Goal: Understand process/instructions

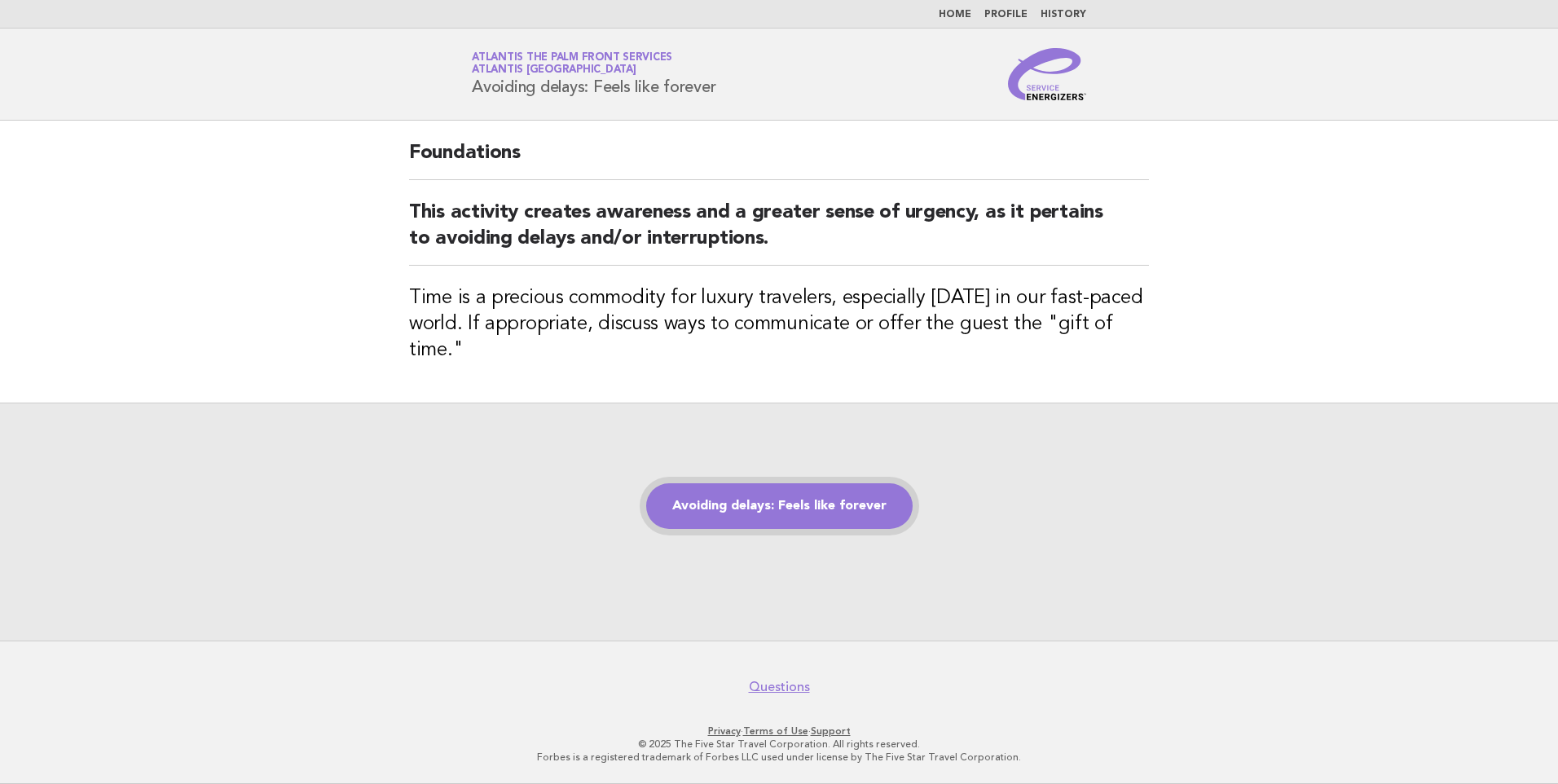
click at [801, 509] on link "Avoiding delays: Feels like forever" at bounding box center [780, 506] width 267 height 45
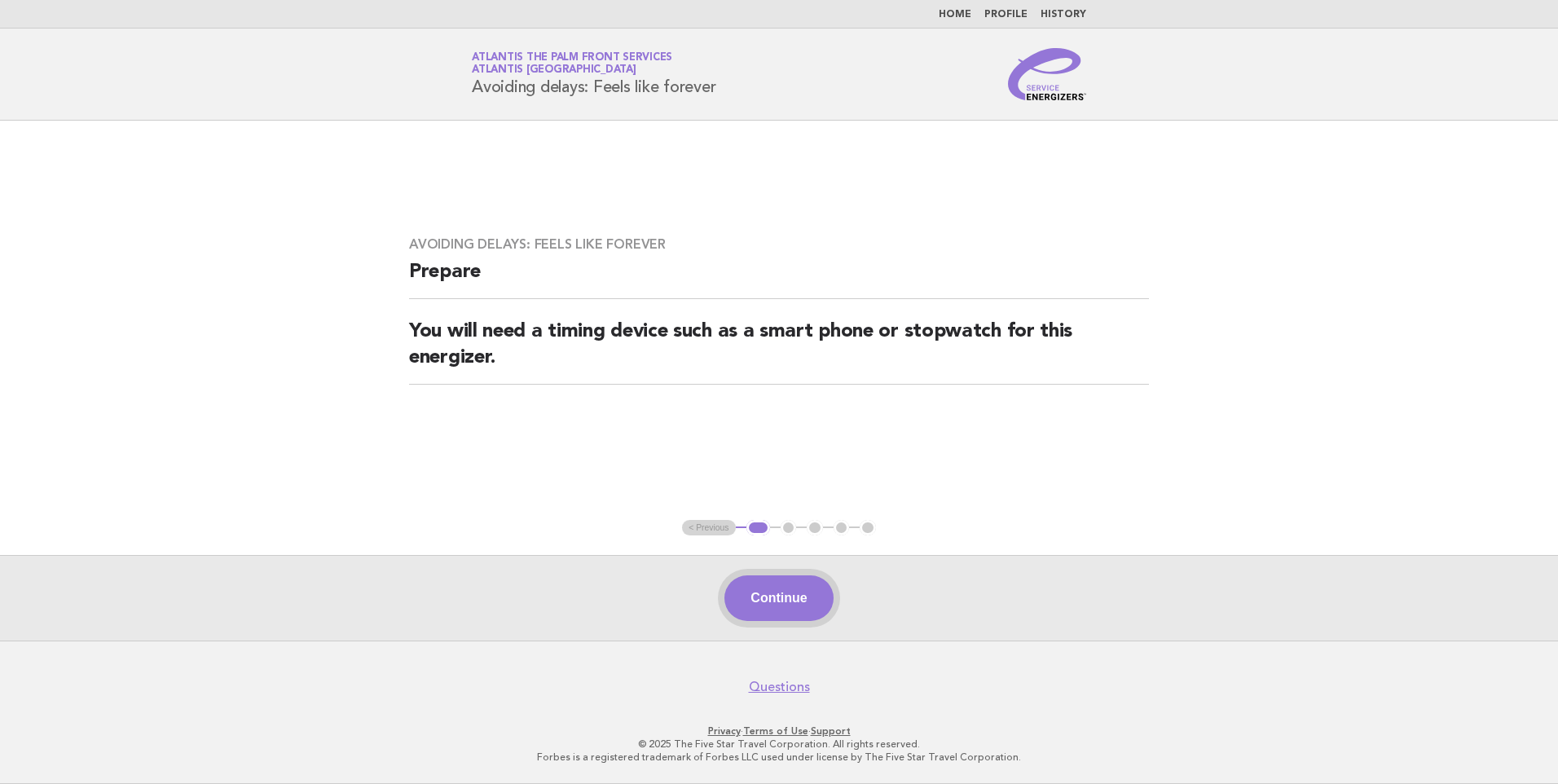
click at [787, 581] on button "Continue" at bounding box center [778, 598] width 108 height 45
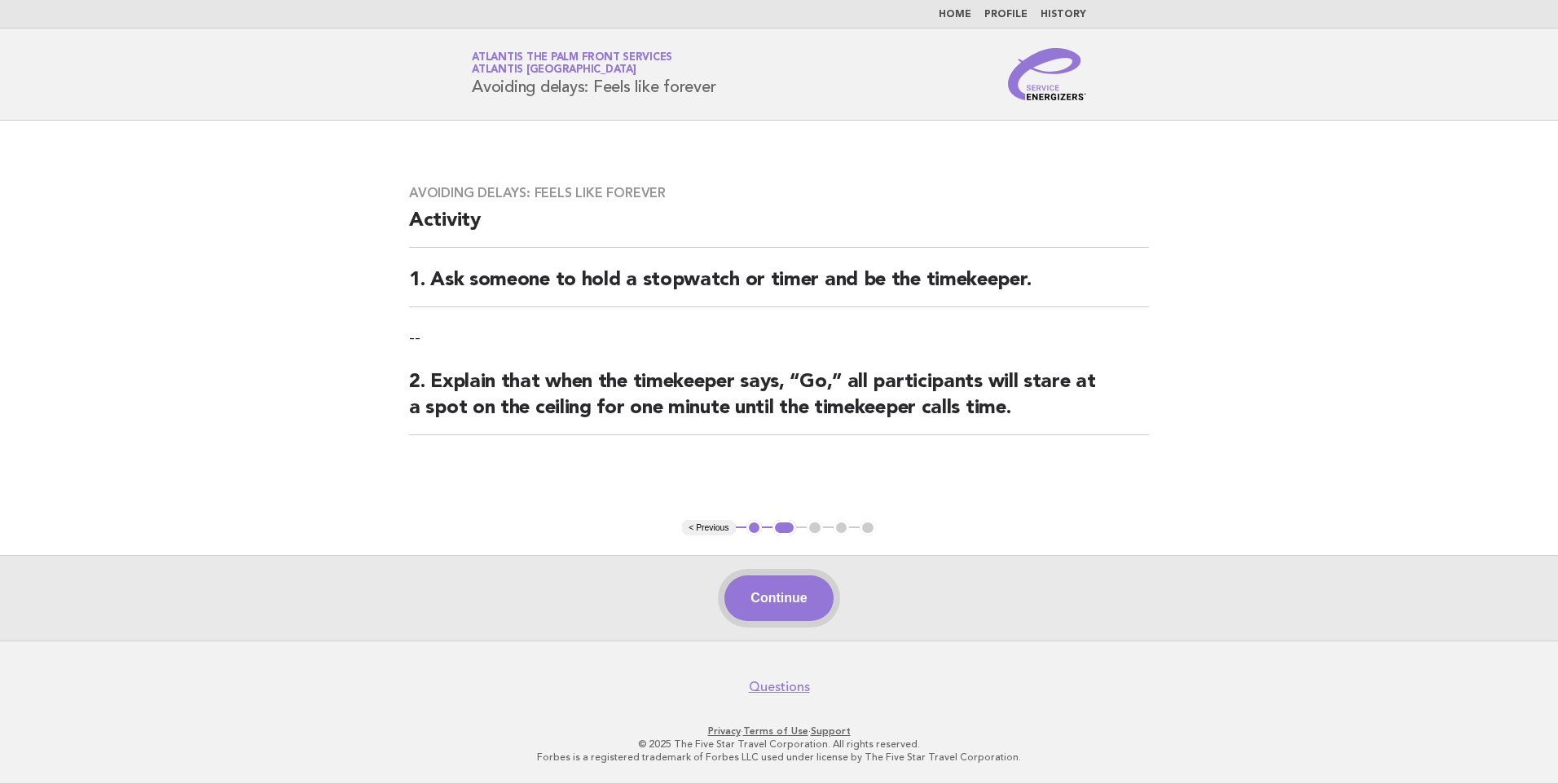
click at [785, 589] on button "Continue" at bounding box center [778, 598] width 108 height 45
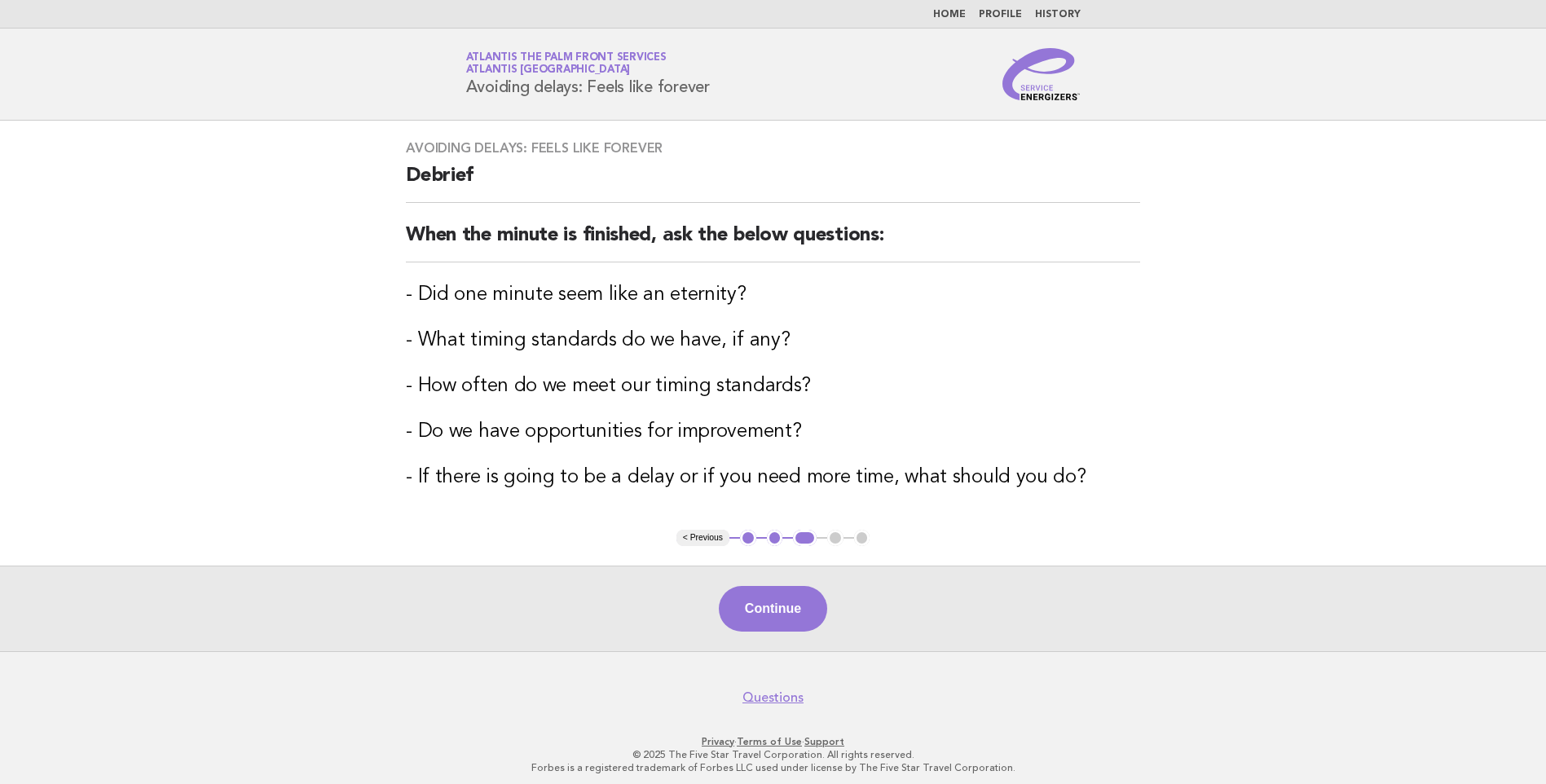
click at [784, 592] on button "Continue" at bounding box center [773, 608] width 108 height 45
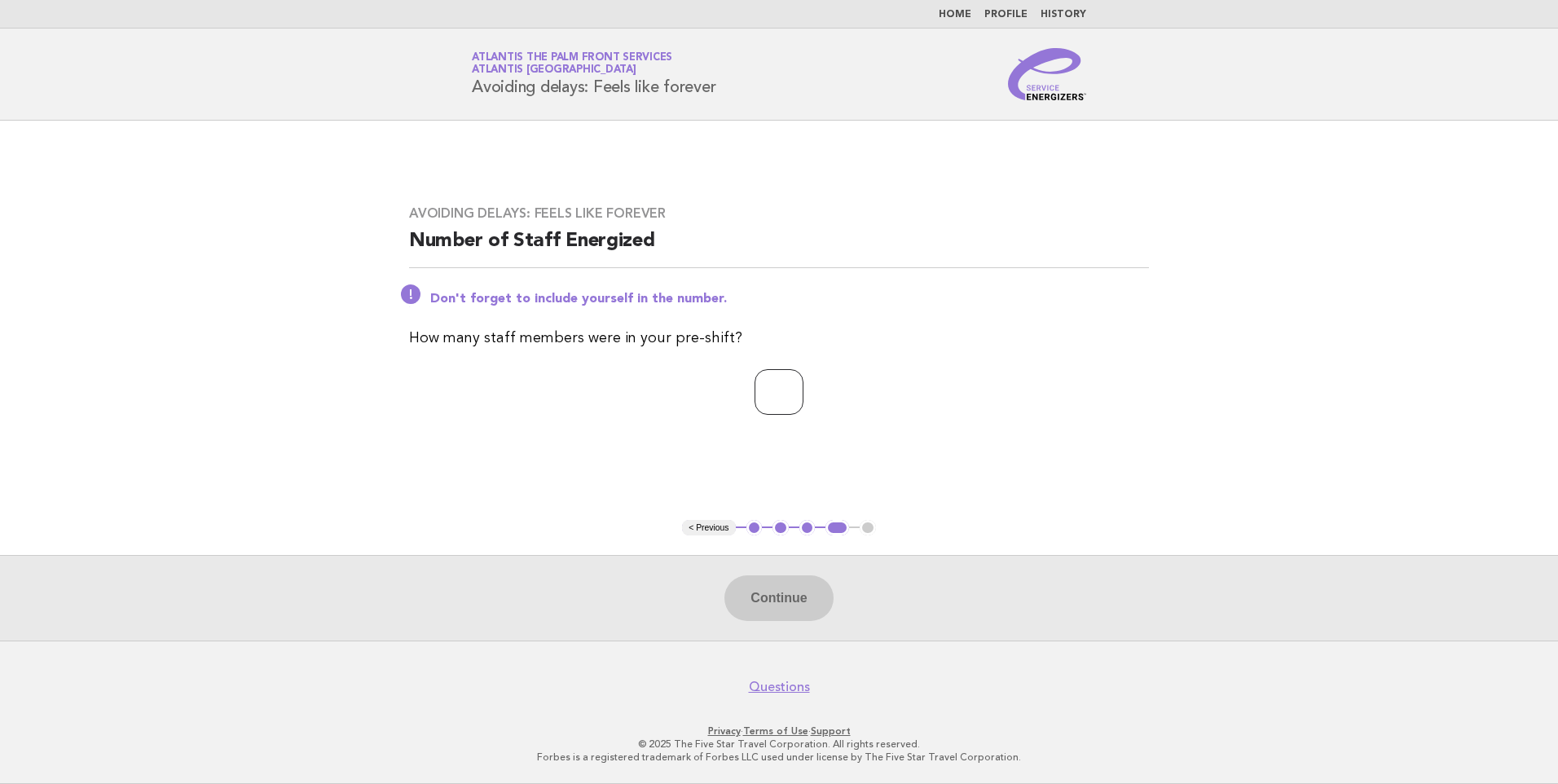
drag, startPoint x: 749, startPoint y: 370, endPoint x: 782, endPoint y: 380, distance: 34.5
click at [755, 370] on input "number" at bounding box center [779, 392] width 49 height 45
type input "*"
drag, startPoint x: 788, startPoint y: 587, endPoint x: 775, endPoint y: 590, distance: 13.3
click at [786, 587] on button "Continue" at bounding box center [778, 598] width 108 height 45
